Goal: Transaction & Acquisition: Download file/media

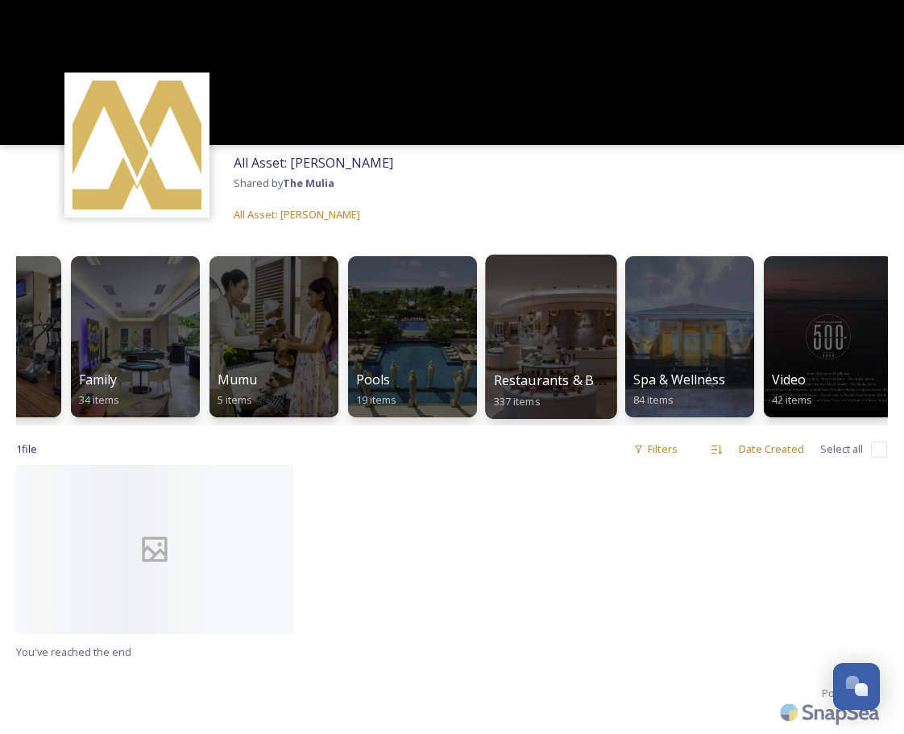
scroll to position [0, 98]
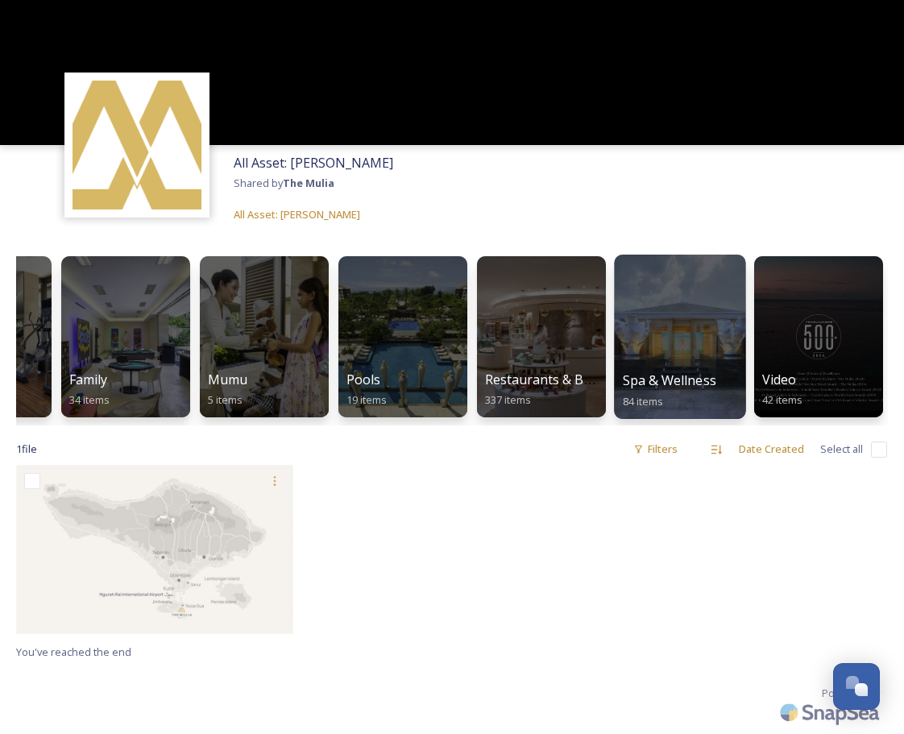
click at [662, 342] on div at bounding box center [679, 337] width 131 height 164
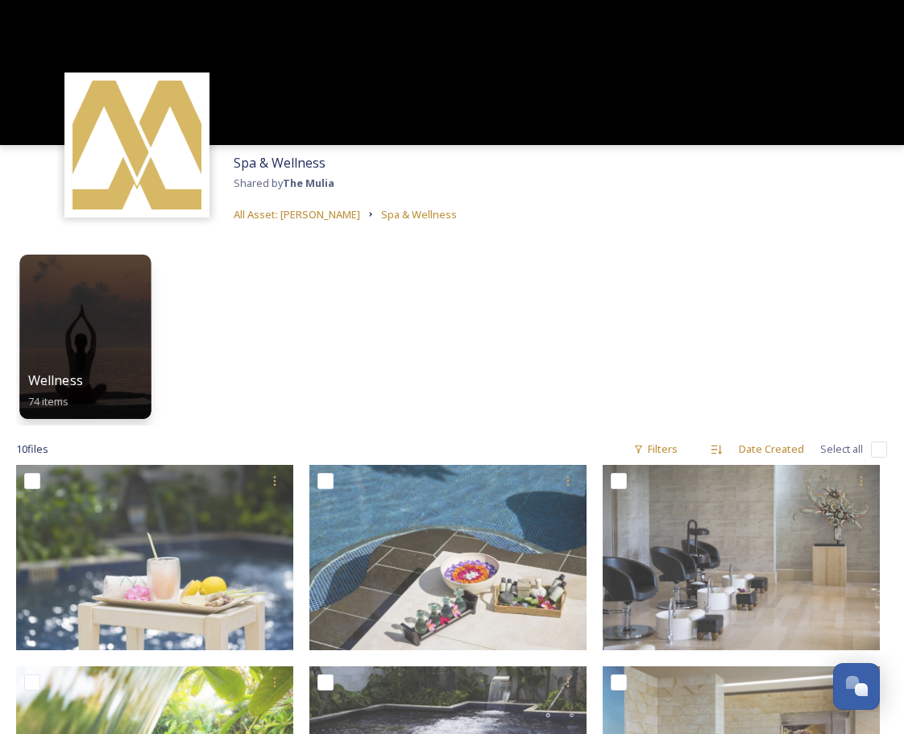
click at [81, 303] on div at bounding box center [84, 337] width 131 height 164
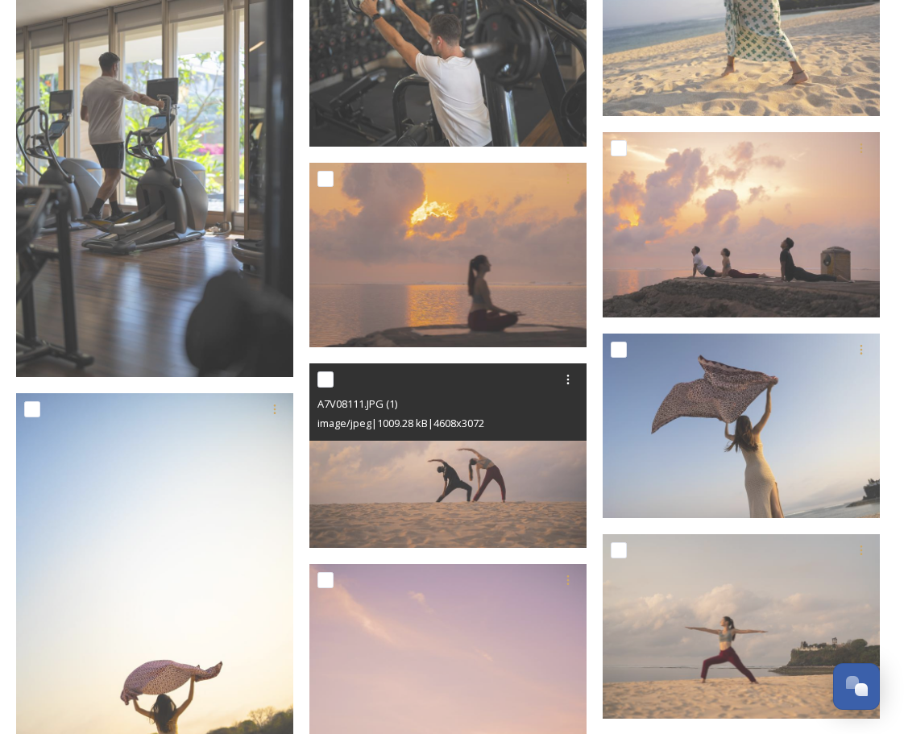
scroll to position [1632, 0]
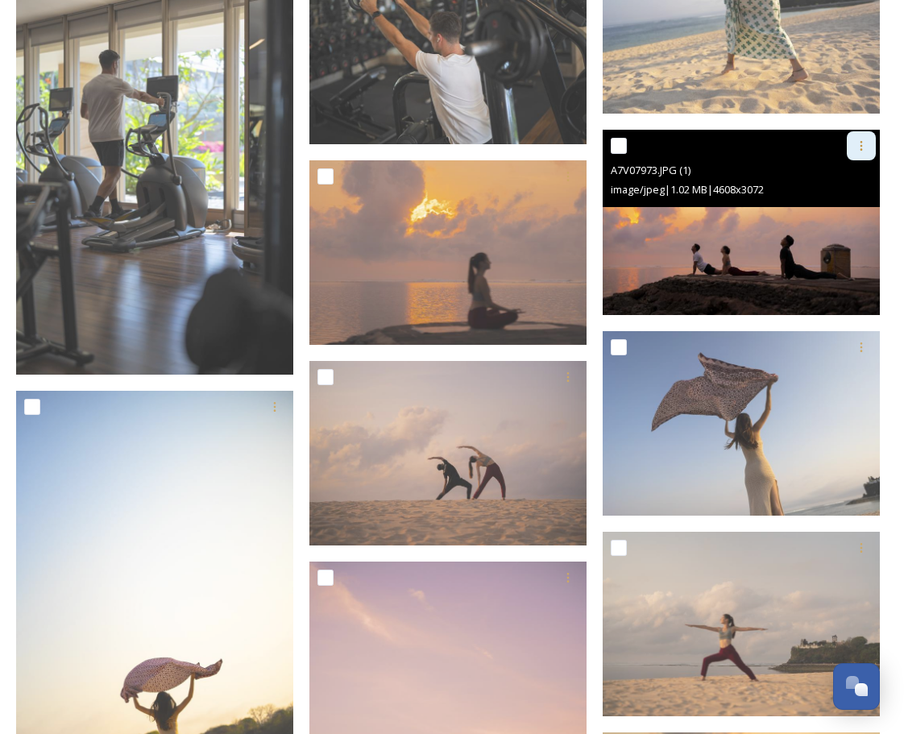
click at [860, 140] on icon at bounding box center [861, 145] width 13 height 13
click at [836, 218] on span "Download" at bounding box center [842, 212] width 49 height 15
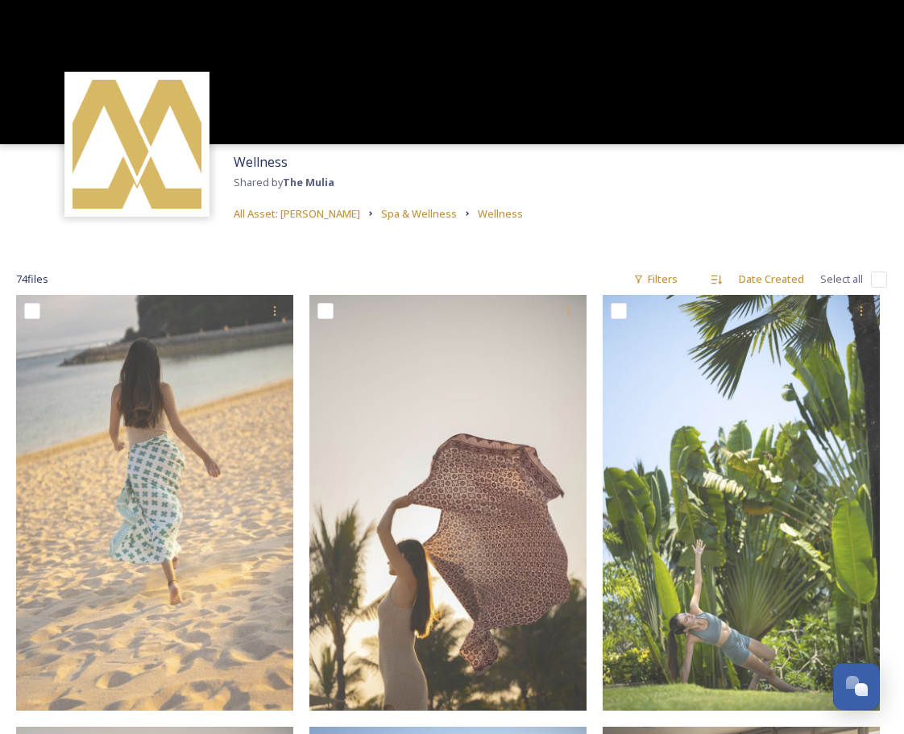
scroll to position [0, 0]
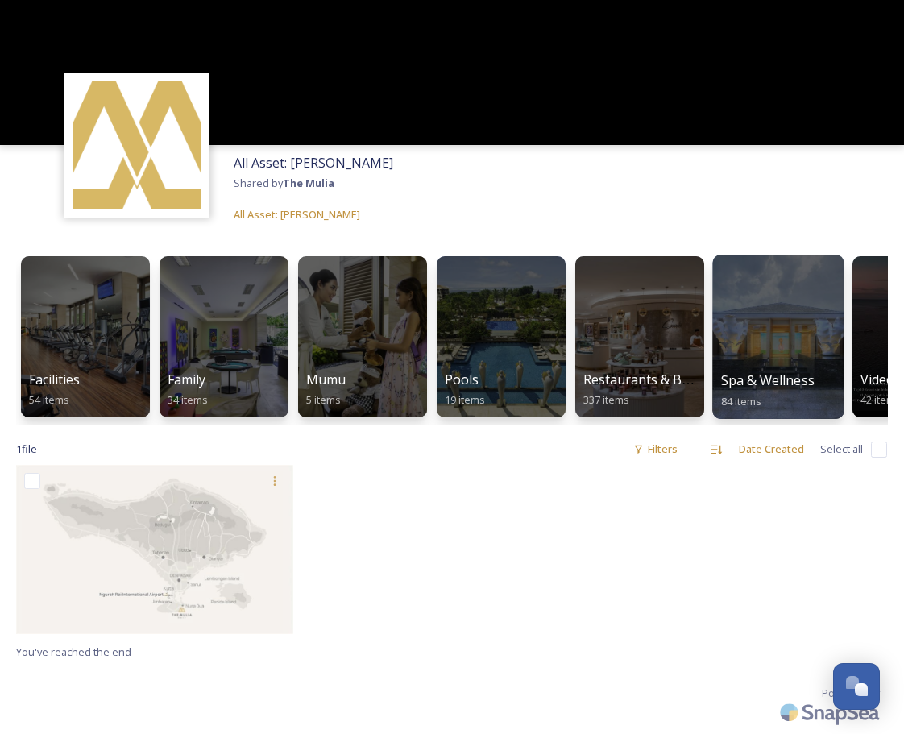
click at [761, 362] on div at bounding box center [777, 337] width 131 height 164
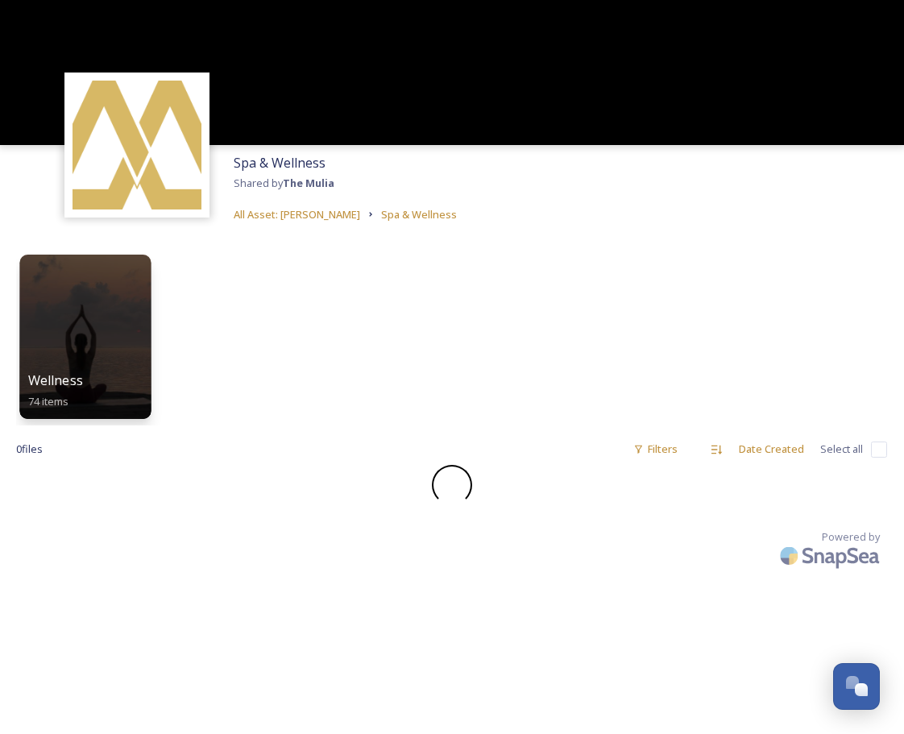
click at [68, 343] on div at bounding box center [84, 337] width 131 height 164
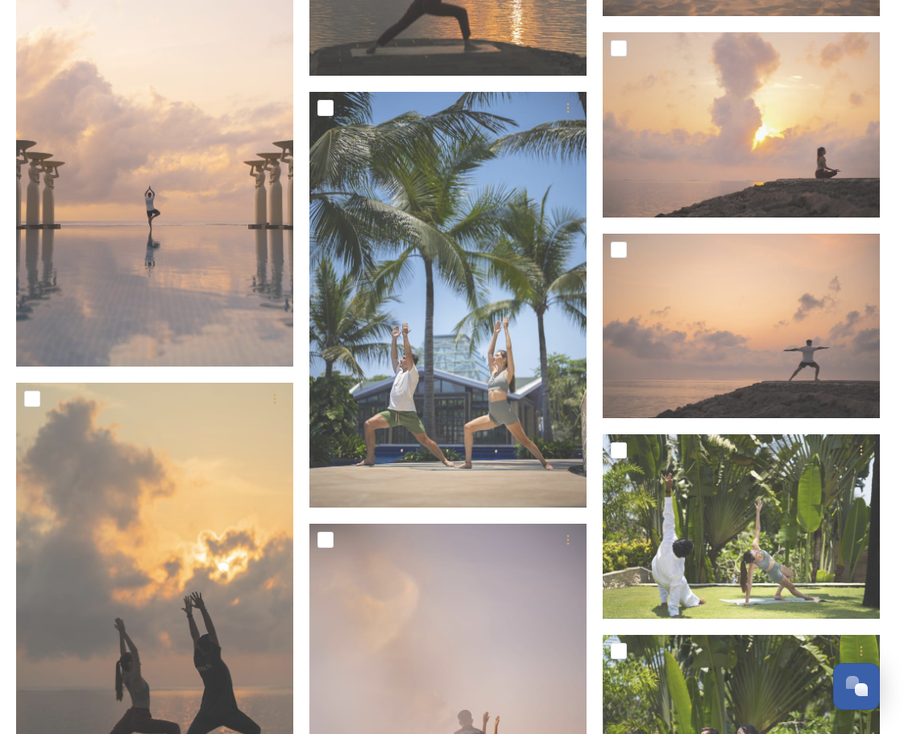
scroll to position [3568, 0]
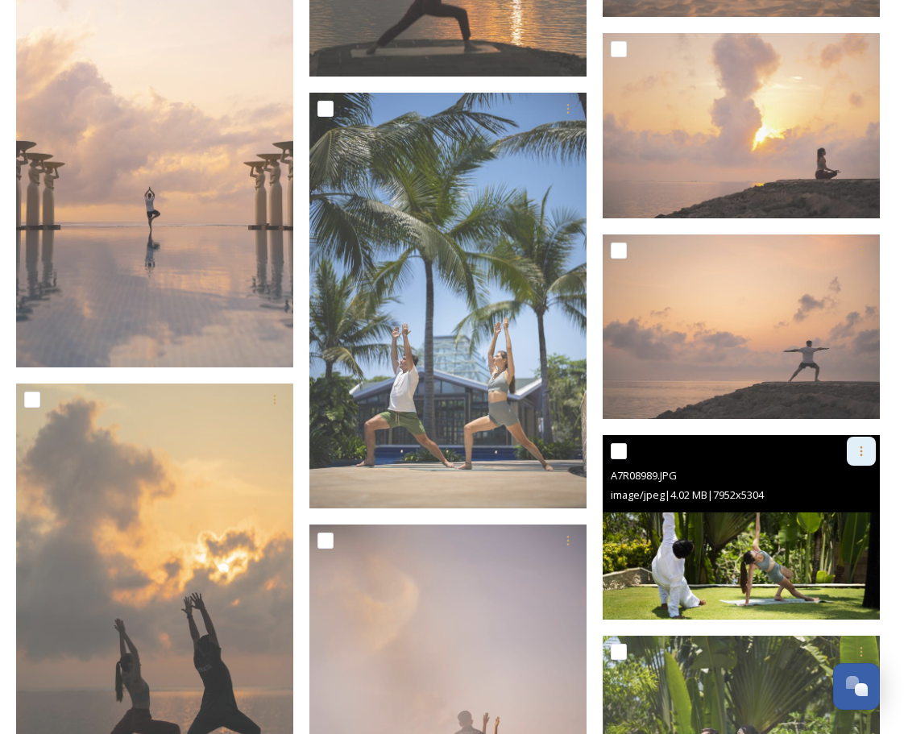
click at [856, 453] on icon at bounding box center [861, 451] width 13 height 13
click at [842, 520] on span "Download" at bounding box center [842, 517] width 49 height 15
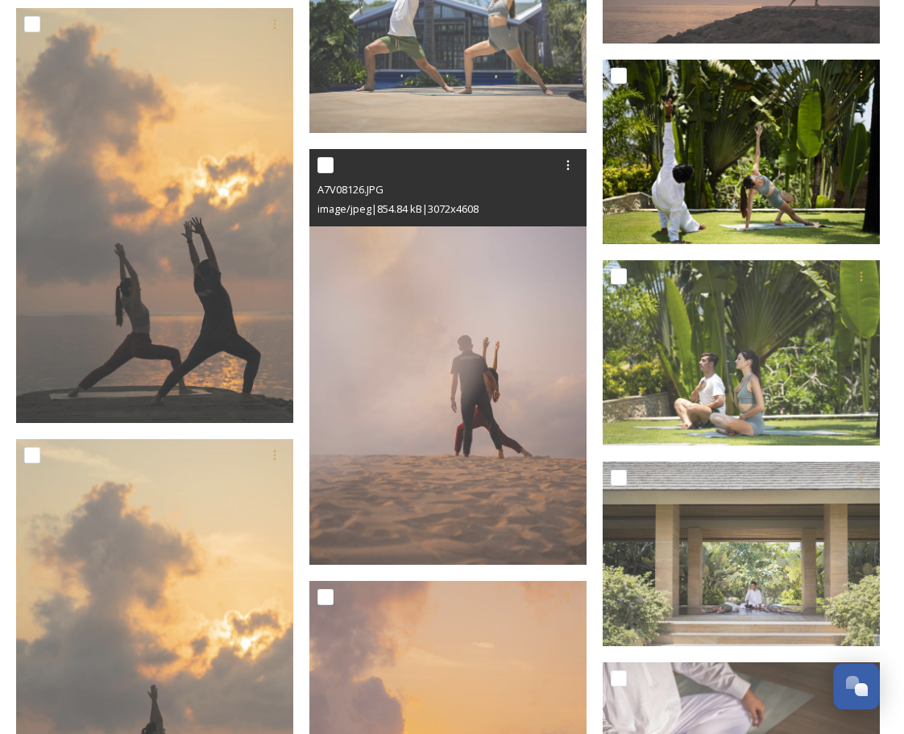
scroll to position [3944, 0]
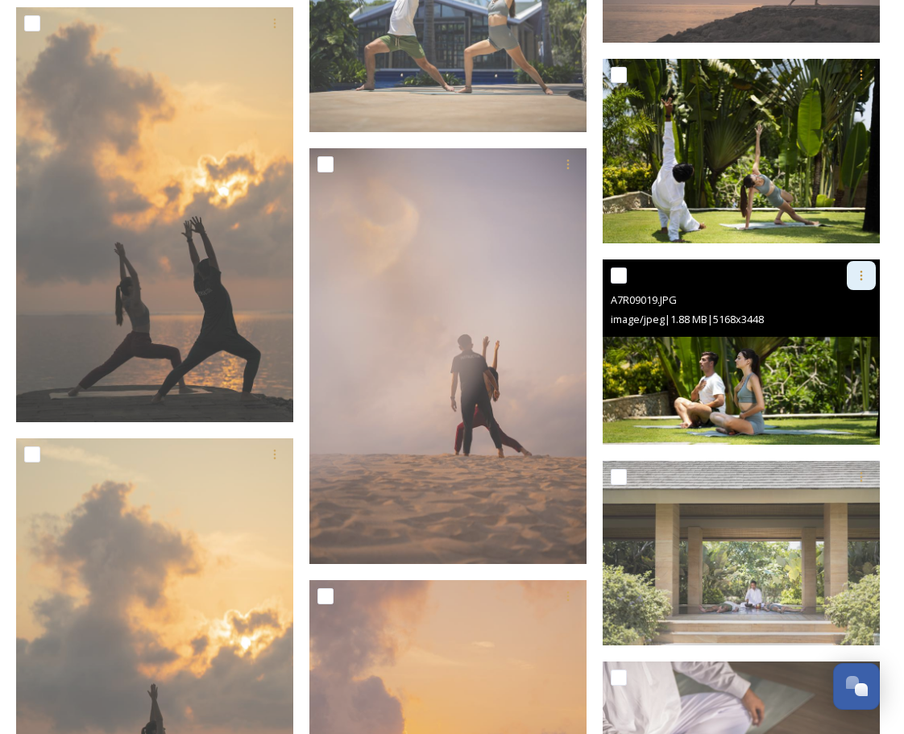
click at [861, 278] on icon at bounding box center [861, 276] width 2 height 10
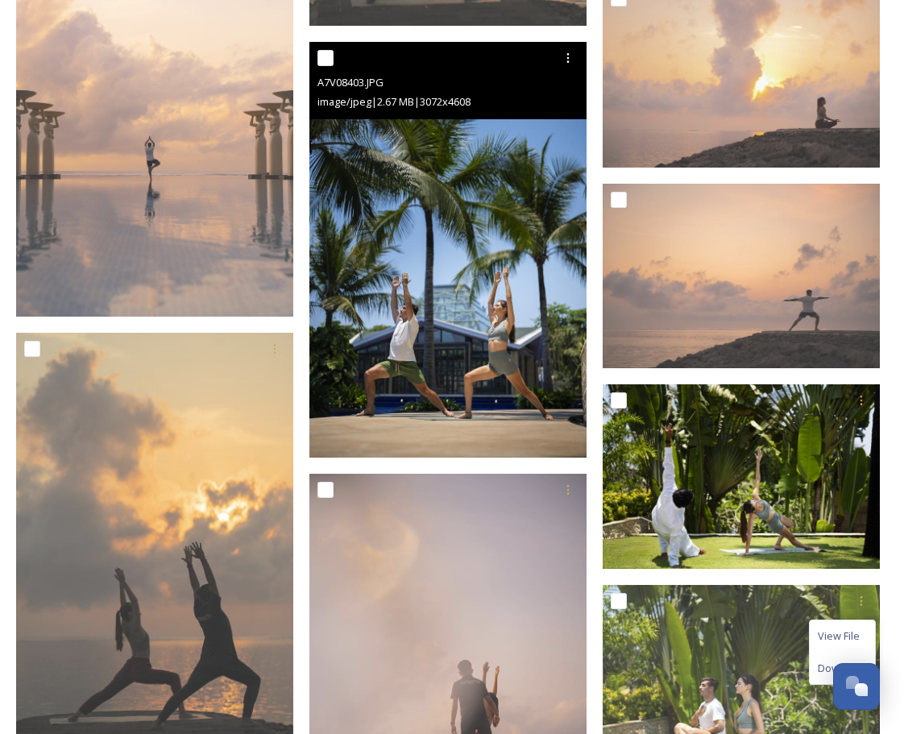
scroll to position [3581, 0]
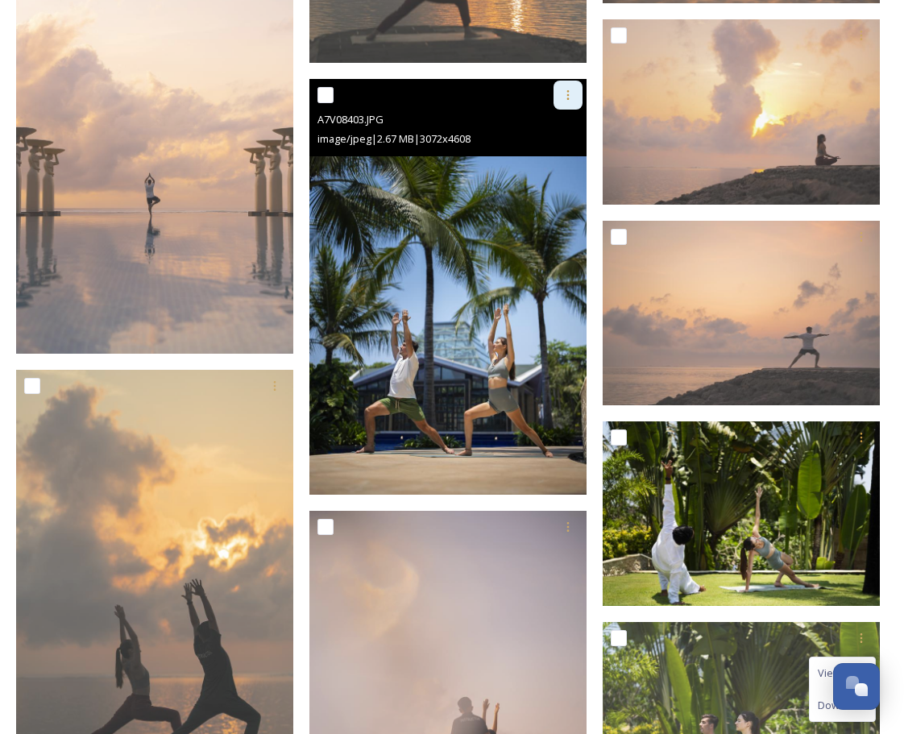
click at [567, 97] on icon at bounding box center [568, 95] width 13 height 13
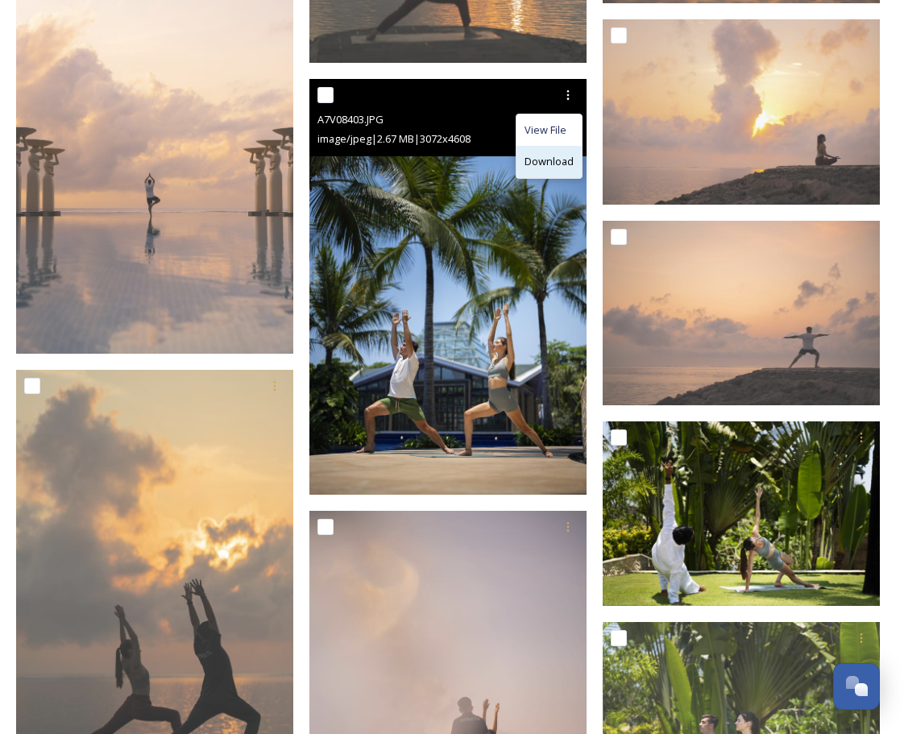
click at [552, 162] on span "Download" at bounding box center [549, 161] width 49 height 15
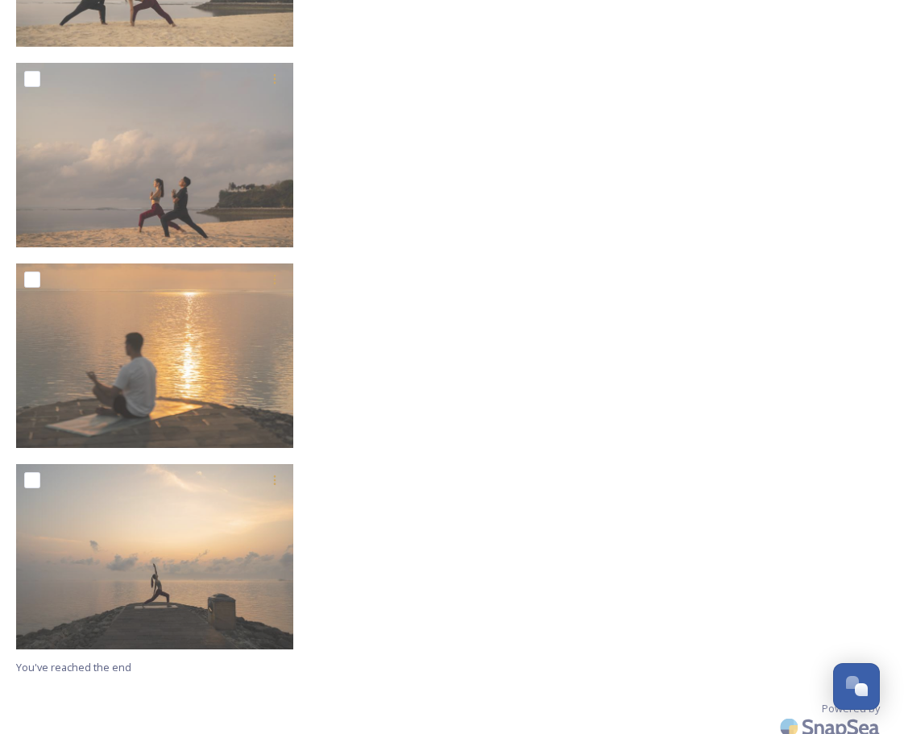
scroll to position [7682, 0]
